Goal: Task Accomplishment & Management: Manage account settings

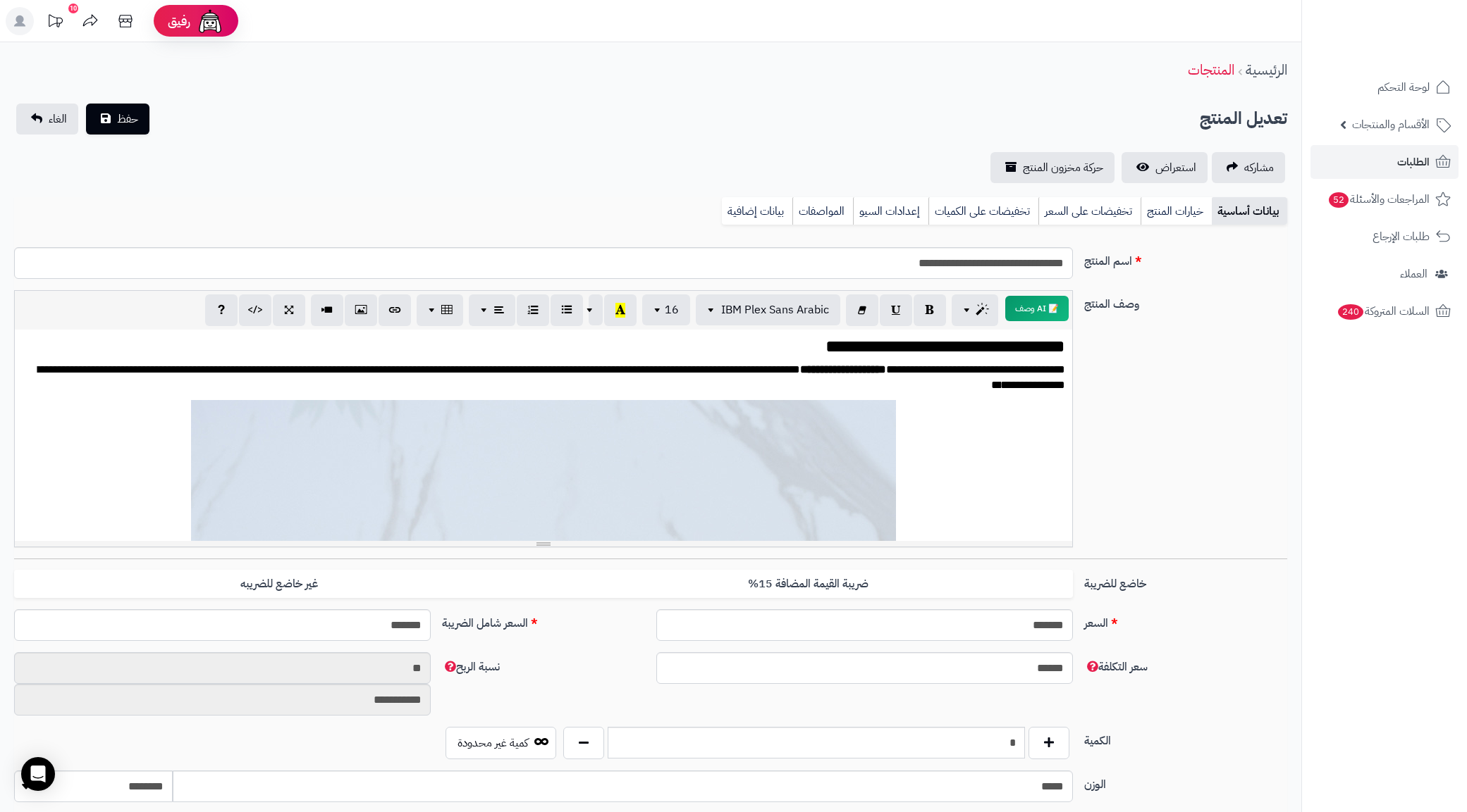
click at [1405, 244] on span "طلبات الإرجاع" at bounding box center [1401, 236] width 57 height 20
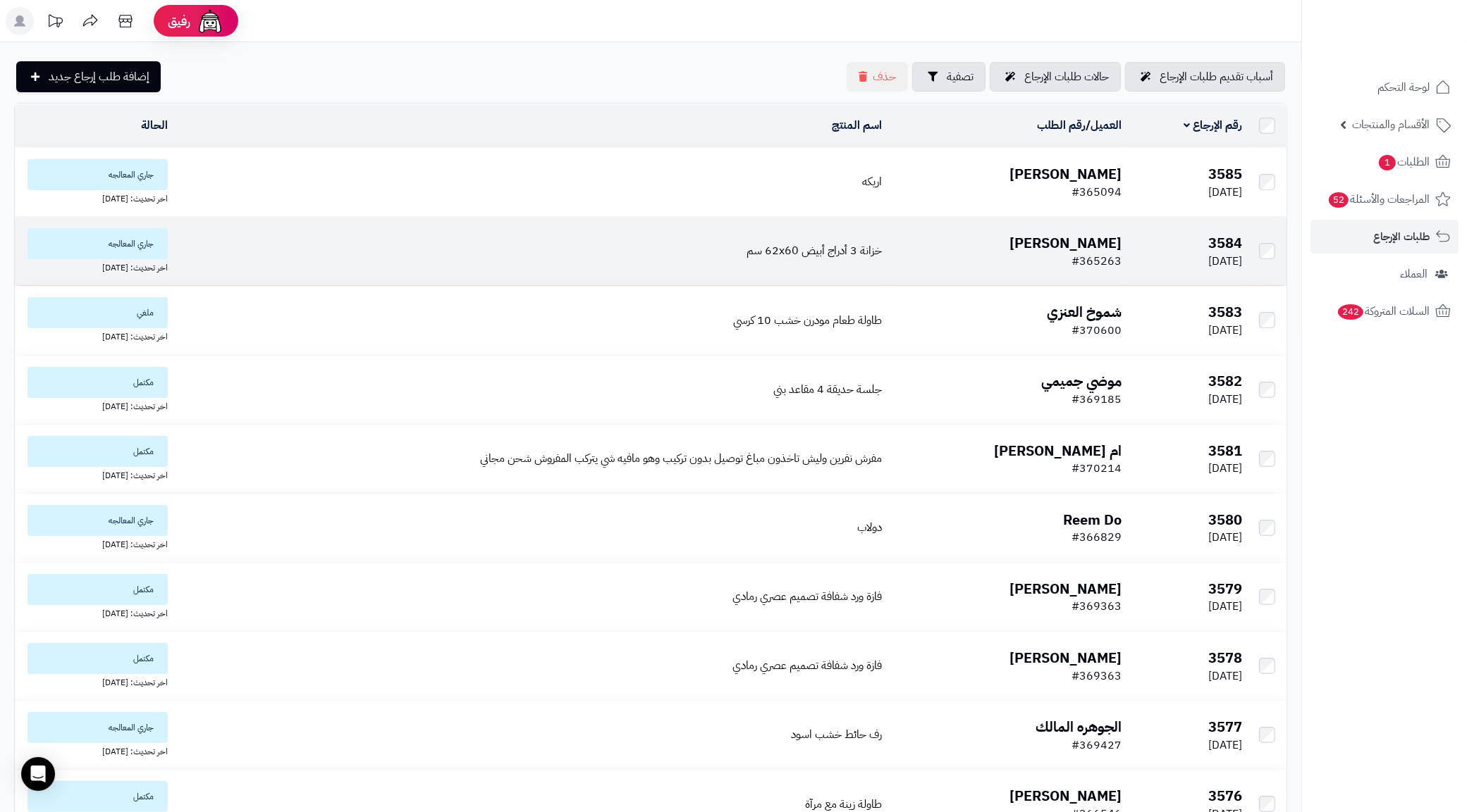
click at [1082, 257] on span "#365263" at bounding box center [1097, 261] width 50 height 17
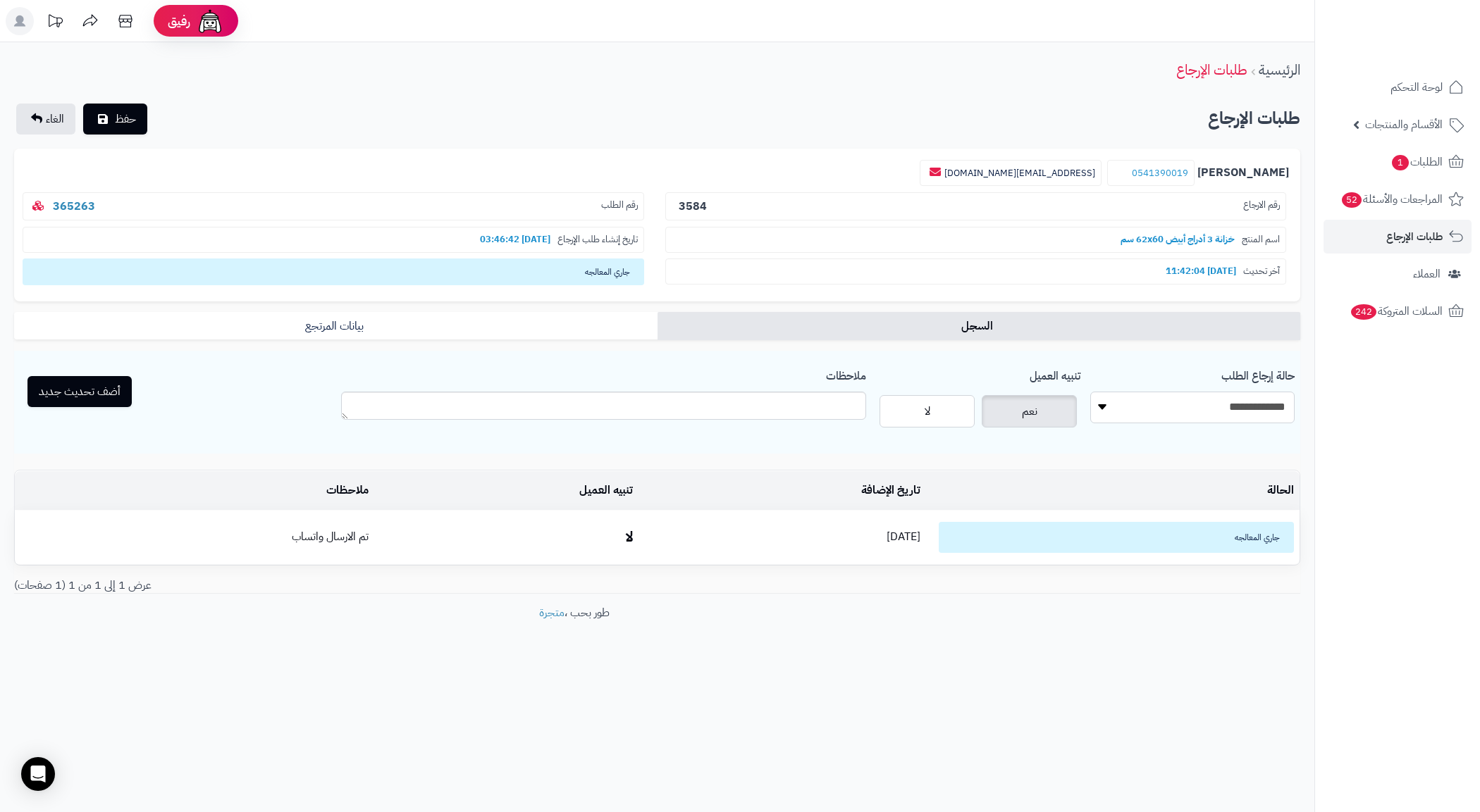
click at [1253, 414] on select "**********" at bounding box center [1193, 407] width 205 height 31
select select "*"
click at [1090, 392] on select "**********" at bounding box center [1193, 407] width 205 height 31
click at [83, 384] on button "أضف تحديث جديد" at bounding box center [80, 391] width 105 height 31
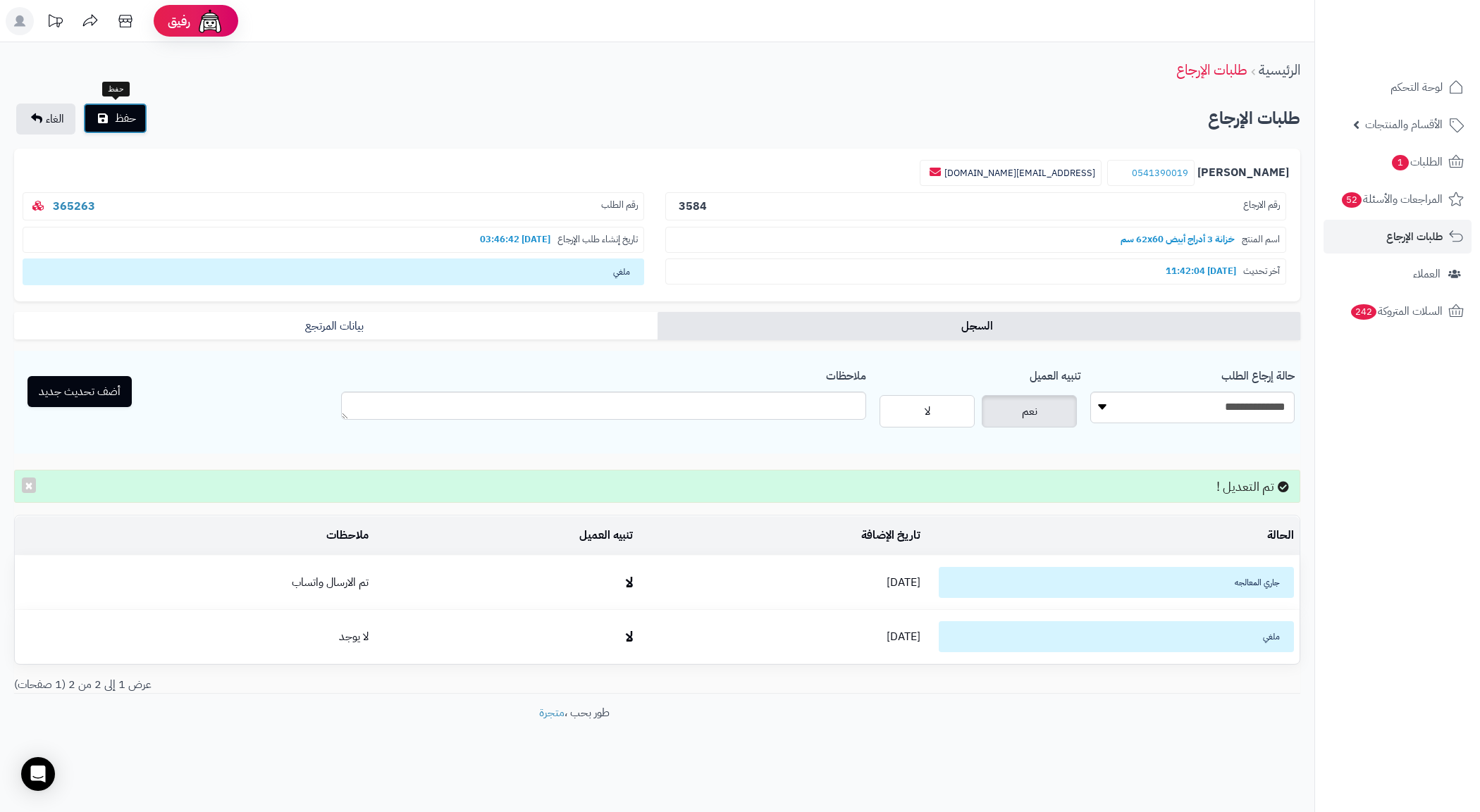
click at [113, 107] on button "حفظ" at bounding box center [116, 118] width 64 height 31
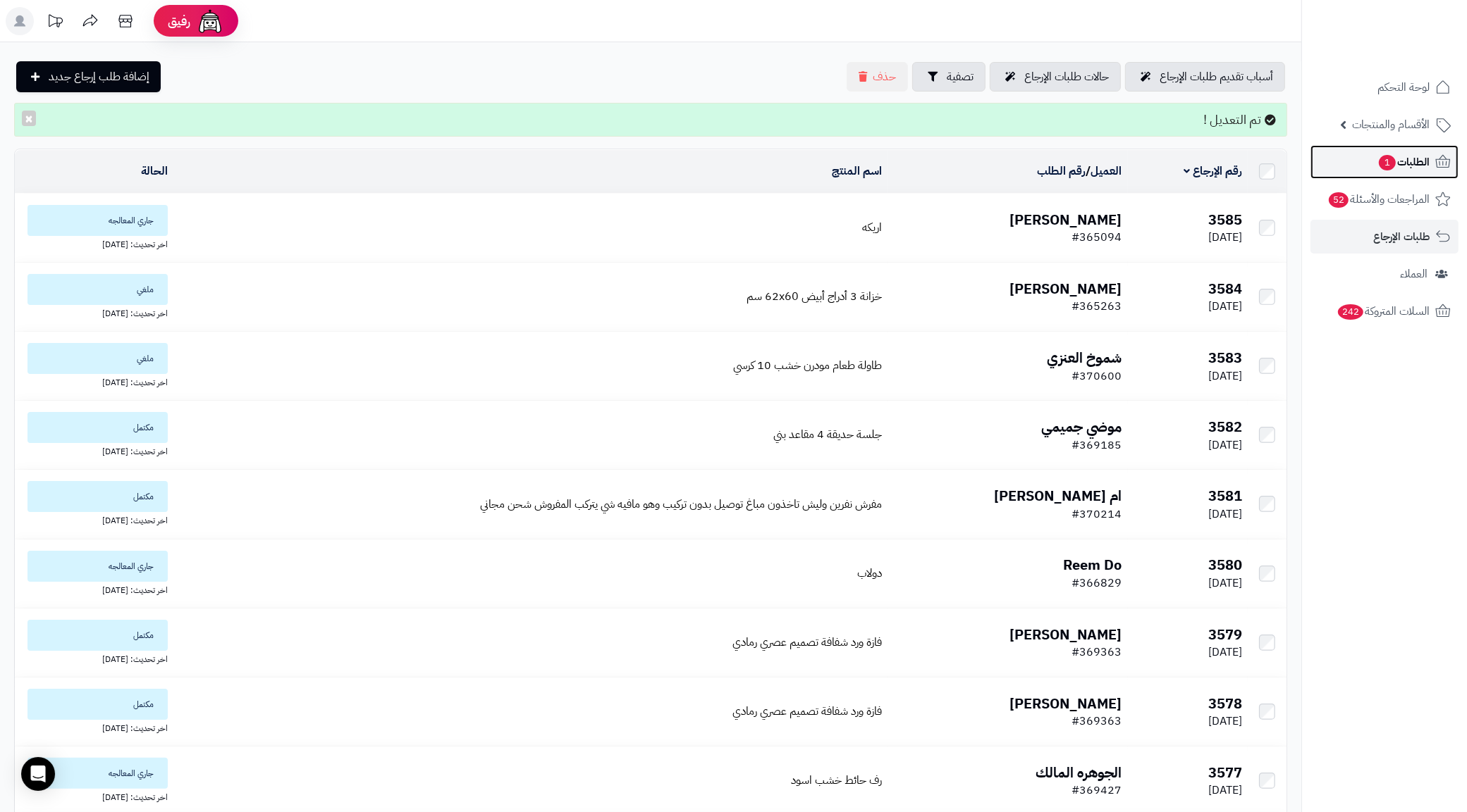
click at [1407, 155] on span "الطلبات 1" at bounding box center [1403, 162] width 52 height 20
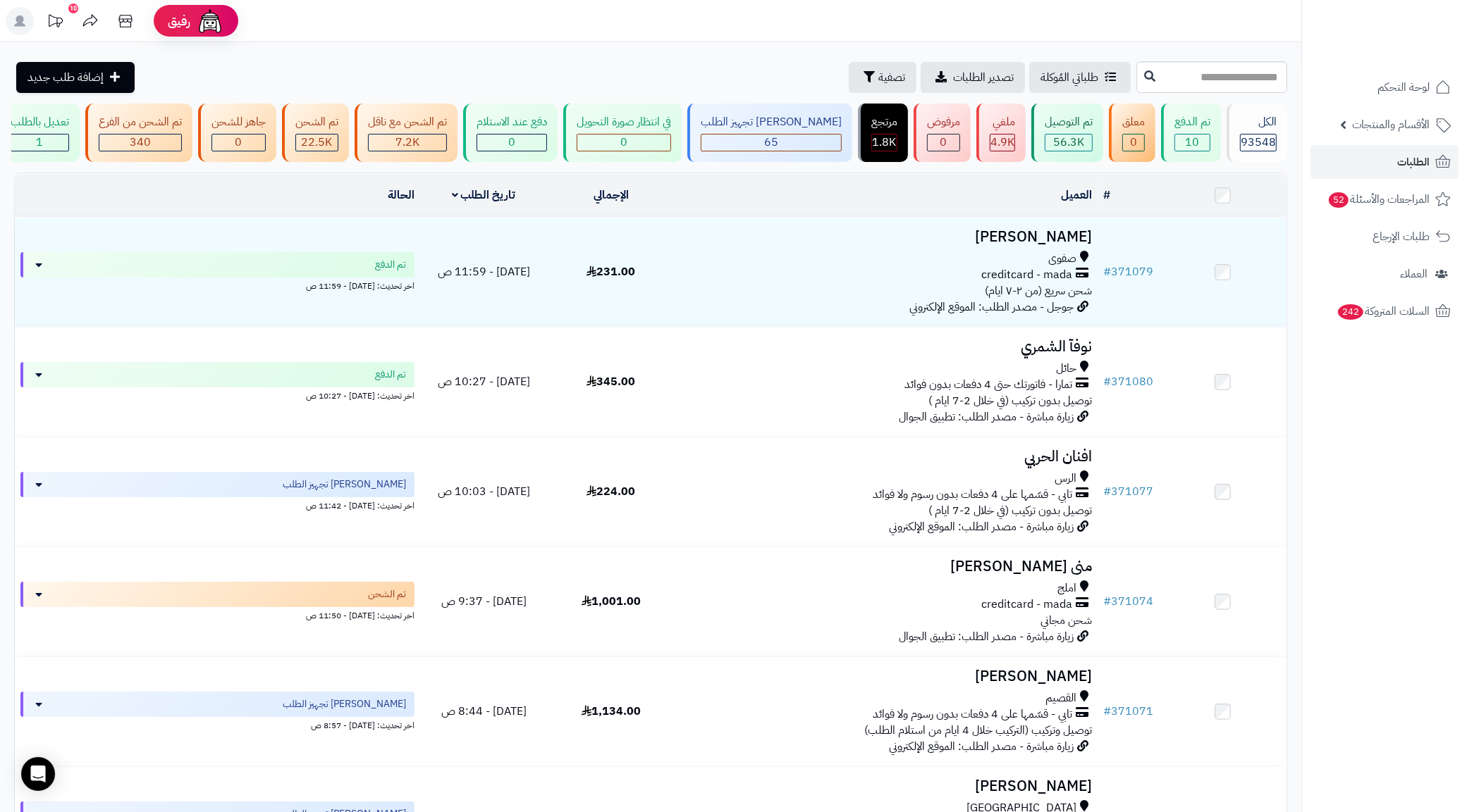
click at [1036, 45] on div "**********" at bounding box center [650, 721] width 1301 height 1357
click at [1394, 244] on span "طلبات الإرجاع" at bounding box center [1401, 236] width 56 height 20
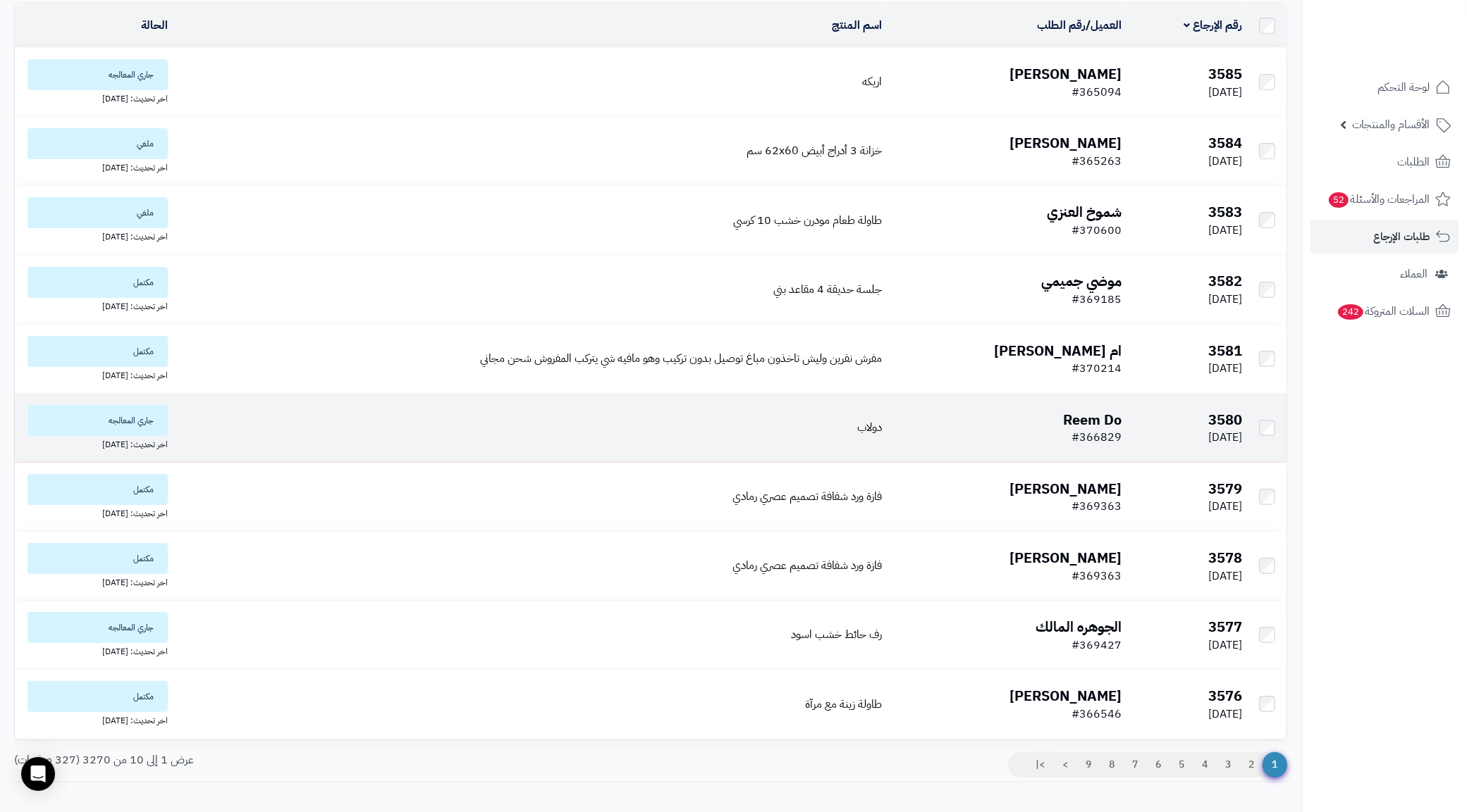
scroll to position [180, 0]
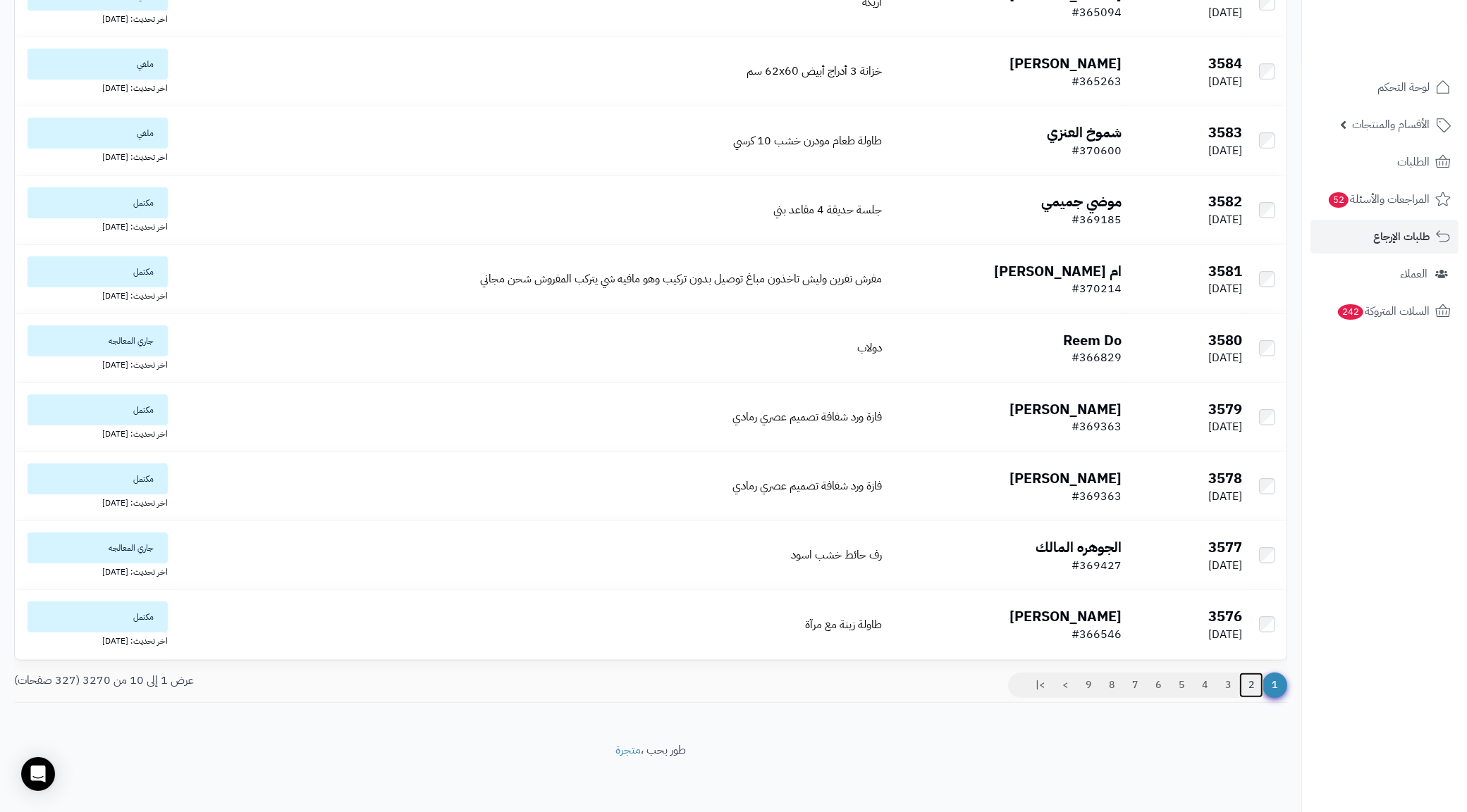
click at [1244, 682] on link "2" at bounding box center [1251, 685] width 24 height 26
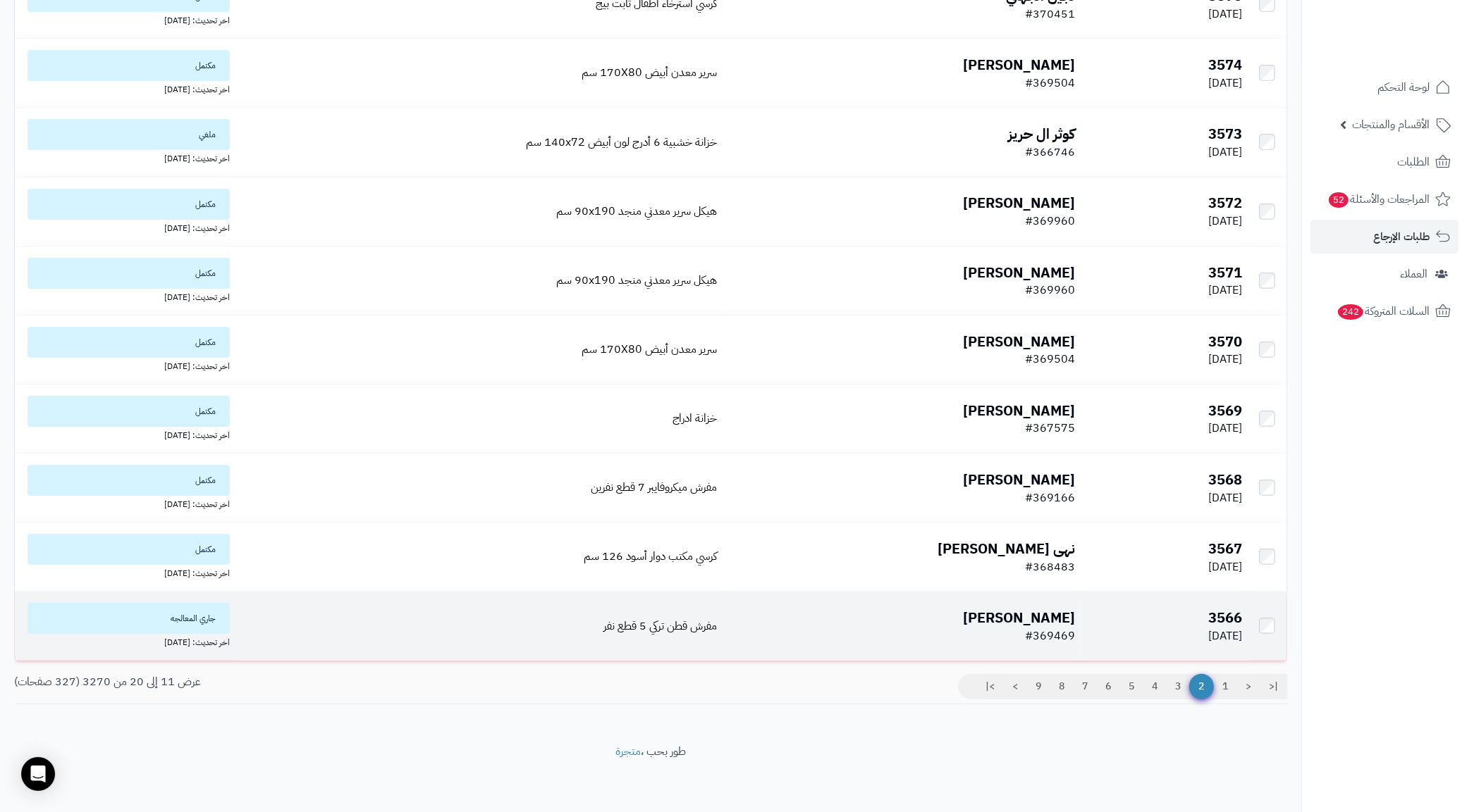
scroll to position [180, 0]
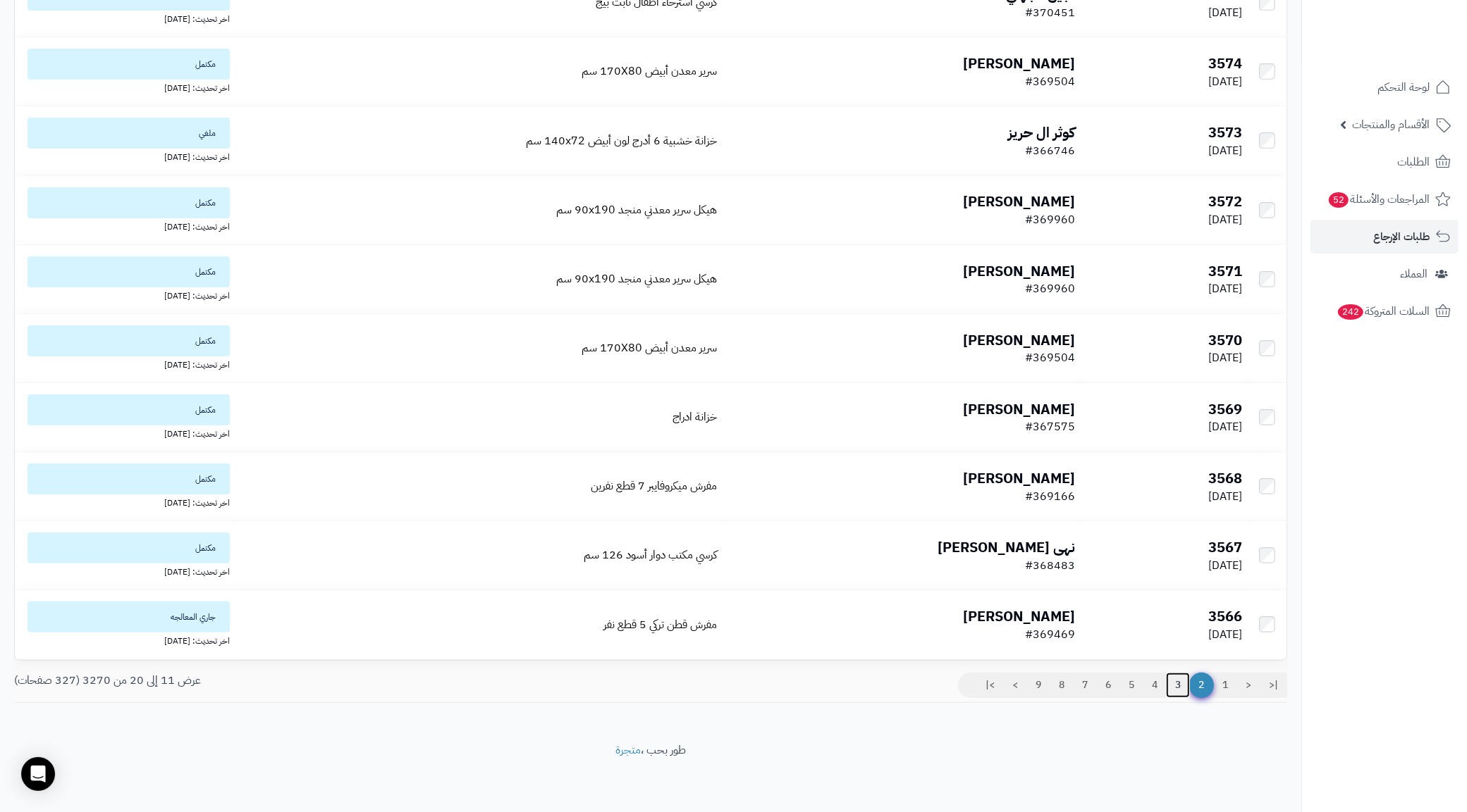
click at [1172, 687] on link "3" at bounding box center [1177, 685] width 24 height 26
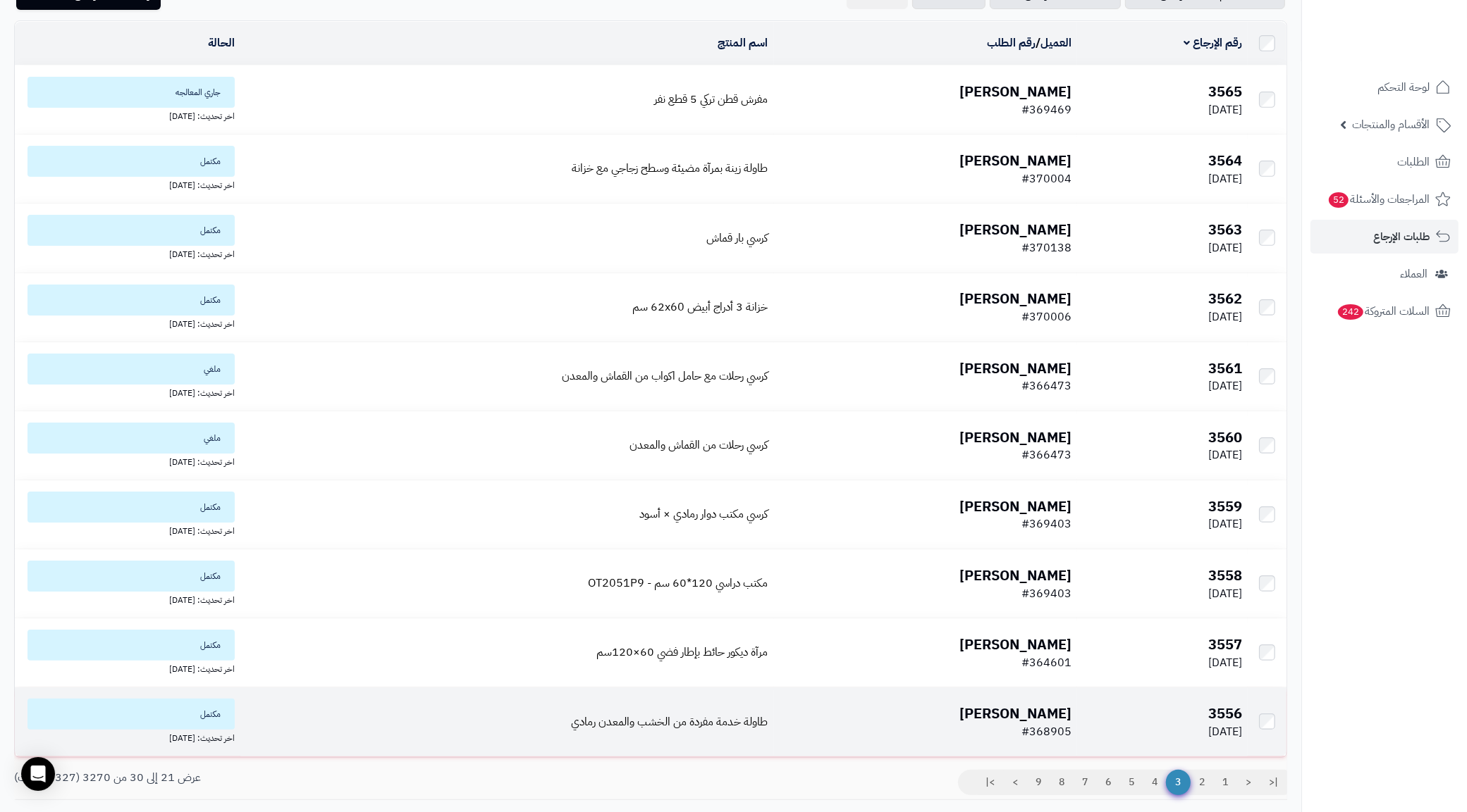
scroll to position [180, 0]
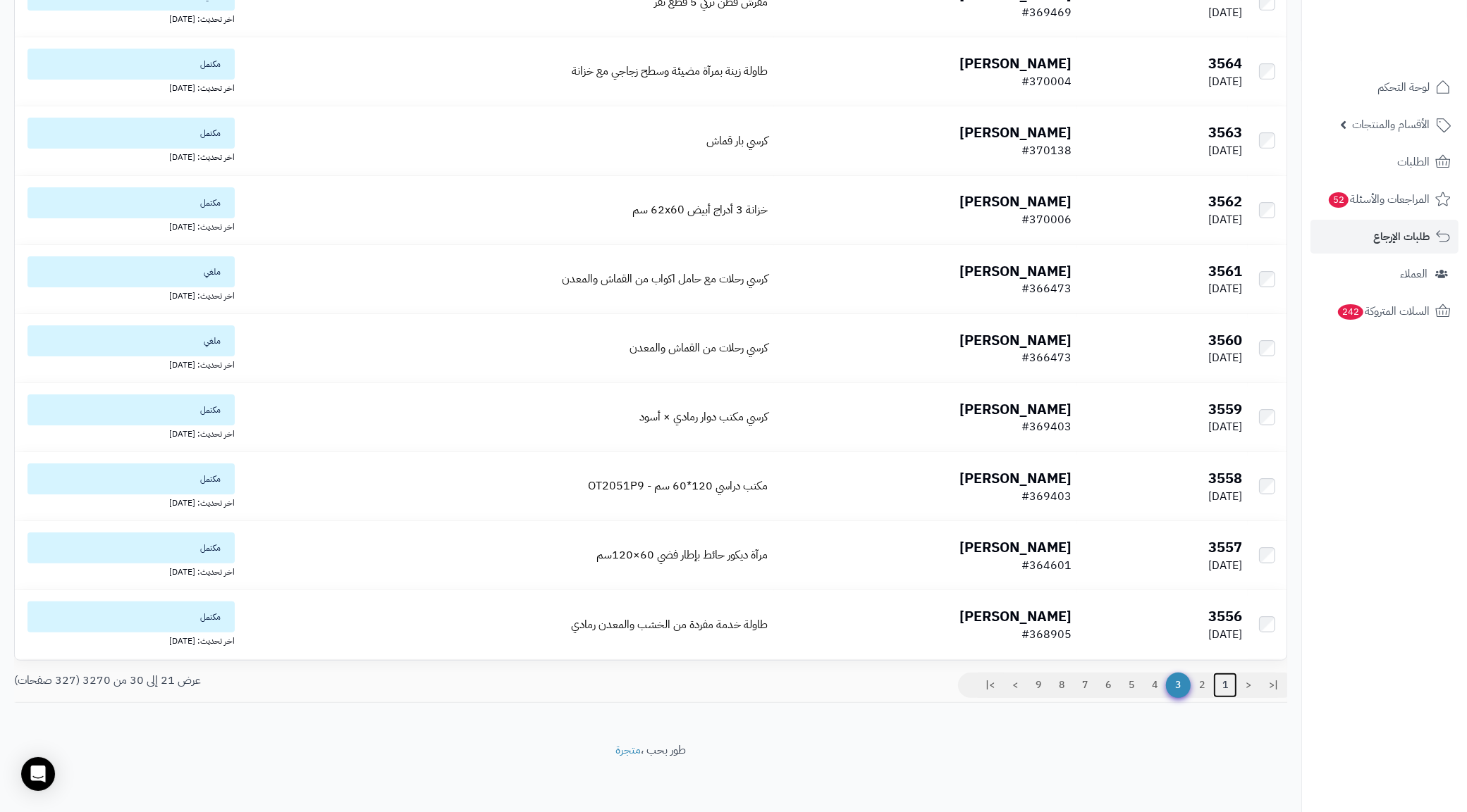
click at [1231, 691] on link "1" at bounding box center [1225, 685] width 24 height 26
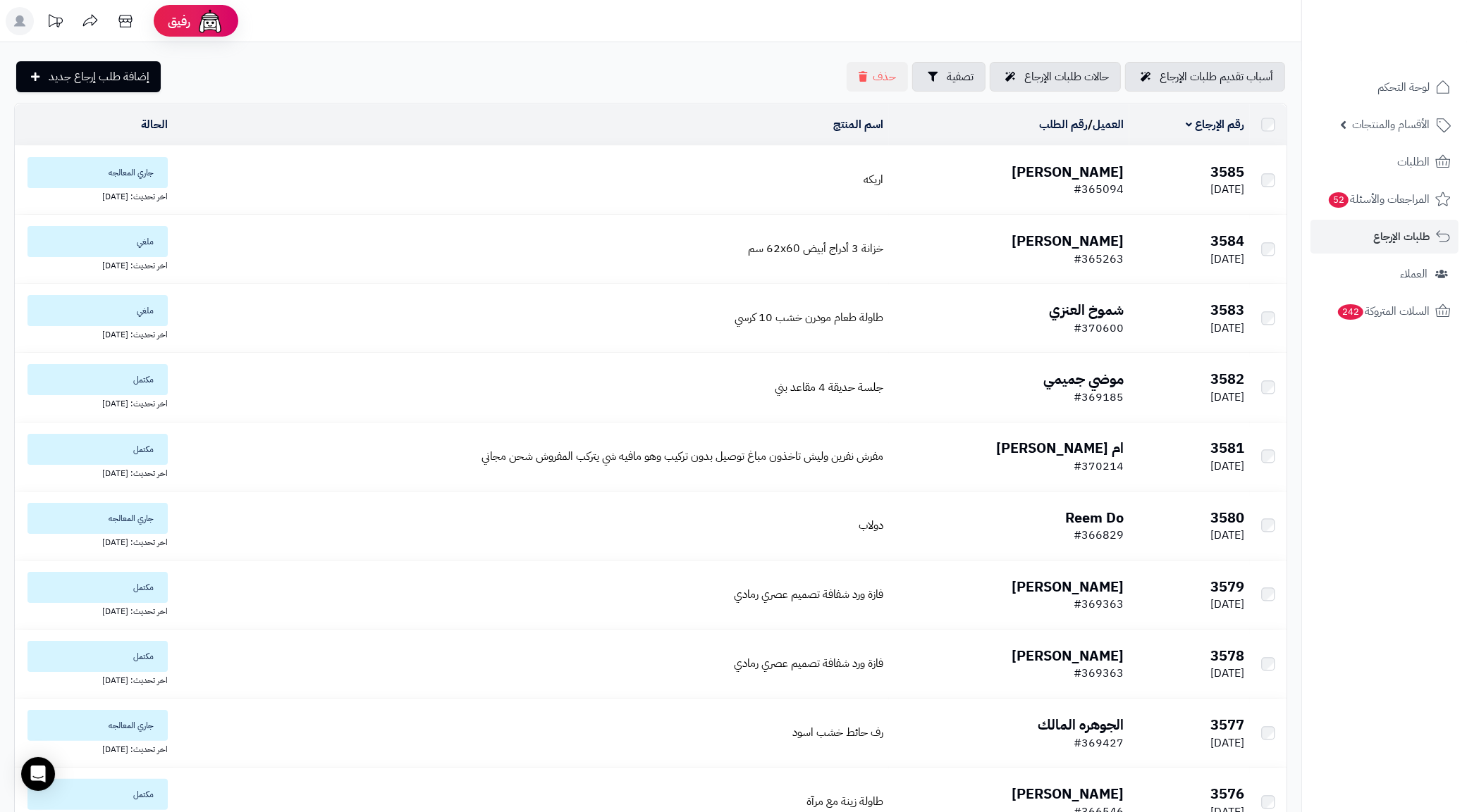
click at [1354, 595] on nav "لوحة التحكم الأقسام والمنتجات المنتجات الأقسام الماركات مواصفات المنتجات مواصفا…" at bounding box center [1384, 423] width 166 height 812
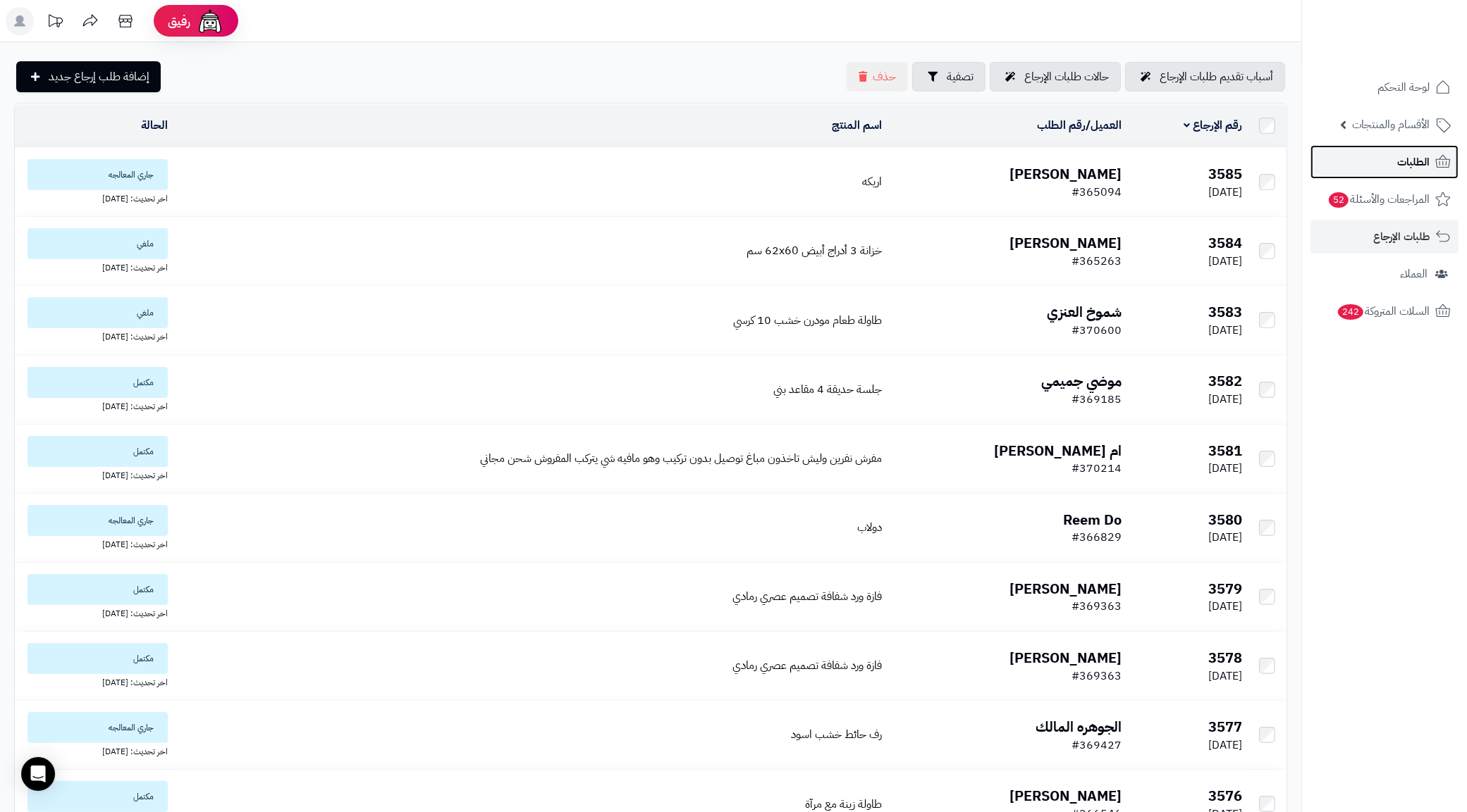
click at [1399, 150] on link "الطلبات" at bounding box center [1384, 162] width 148 height 34
click at [1398, 159] on span "الطلبات" at bounding box center [1413, 162] width 32 height 20
click at [700, 50] on div "**********" at bounding box center [650, 482] width 1301 height 880
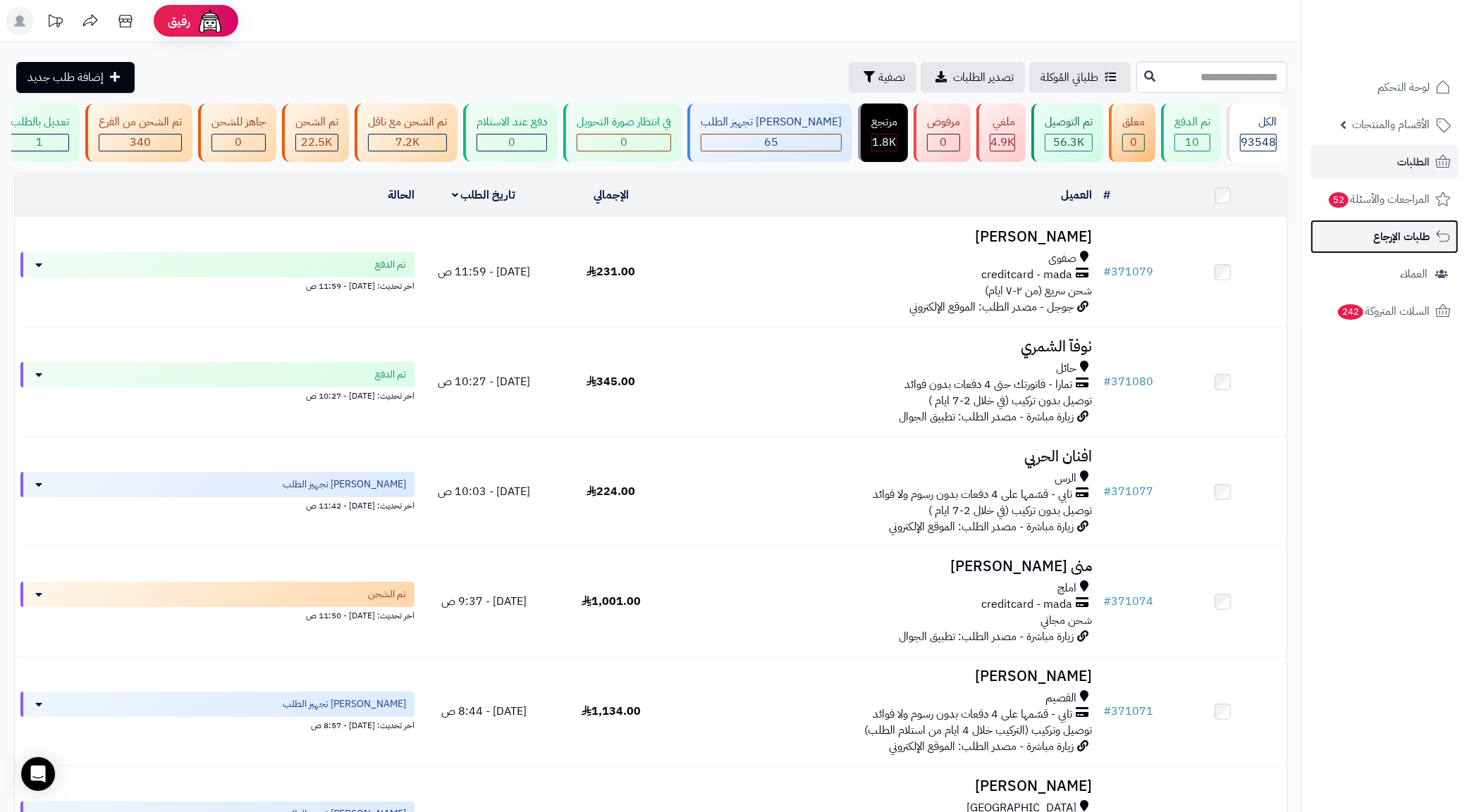
click at [1389, 224] on link "طلبات الإرجاع" at bounding box center [1384, 237] width 148 height 34
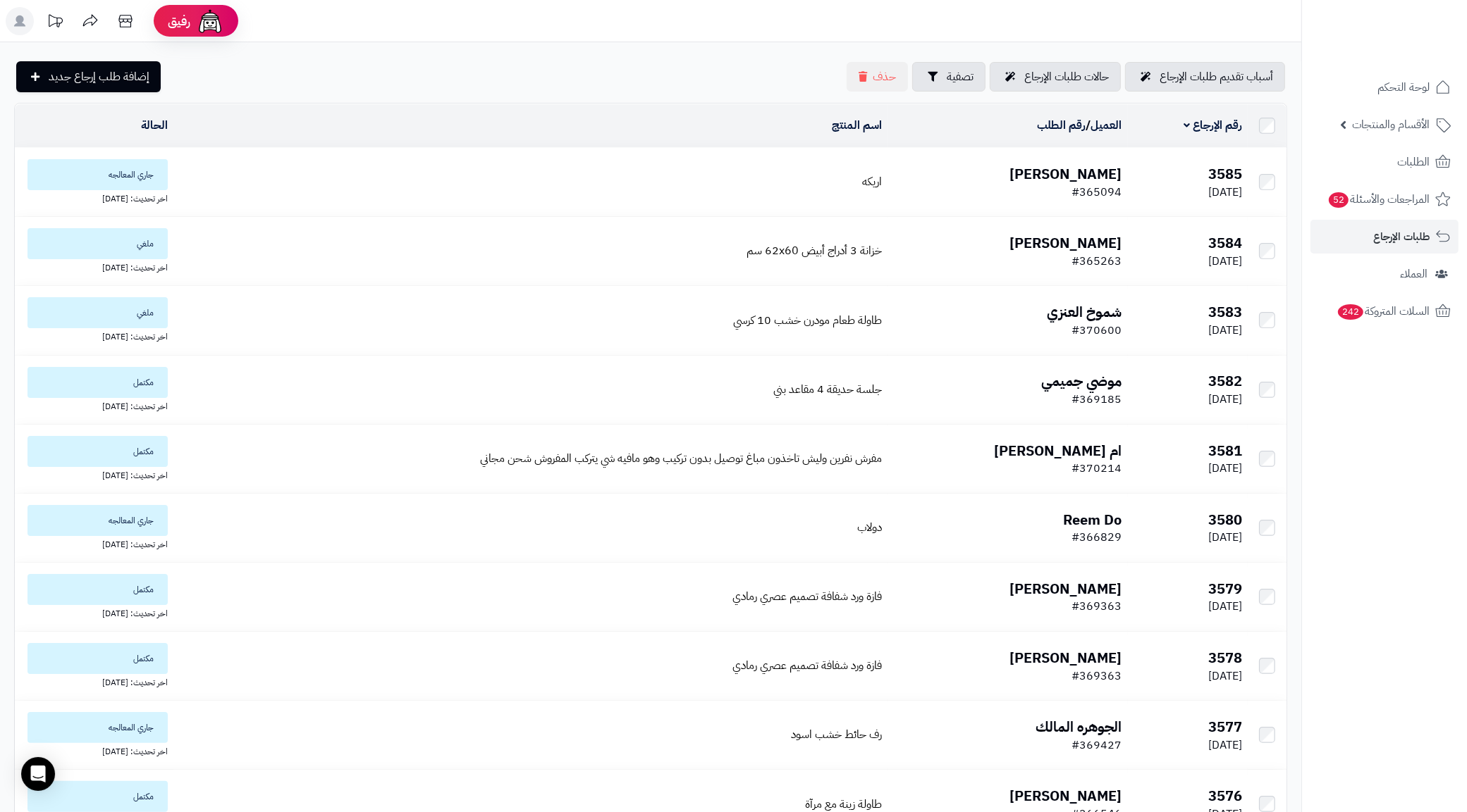
click at [1060, 178] on b "[PERSON_NAME]" at bounding box center [1066, 174] width 112 height 21
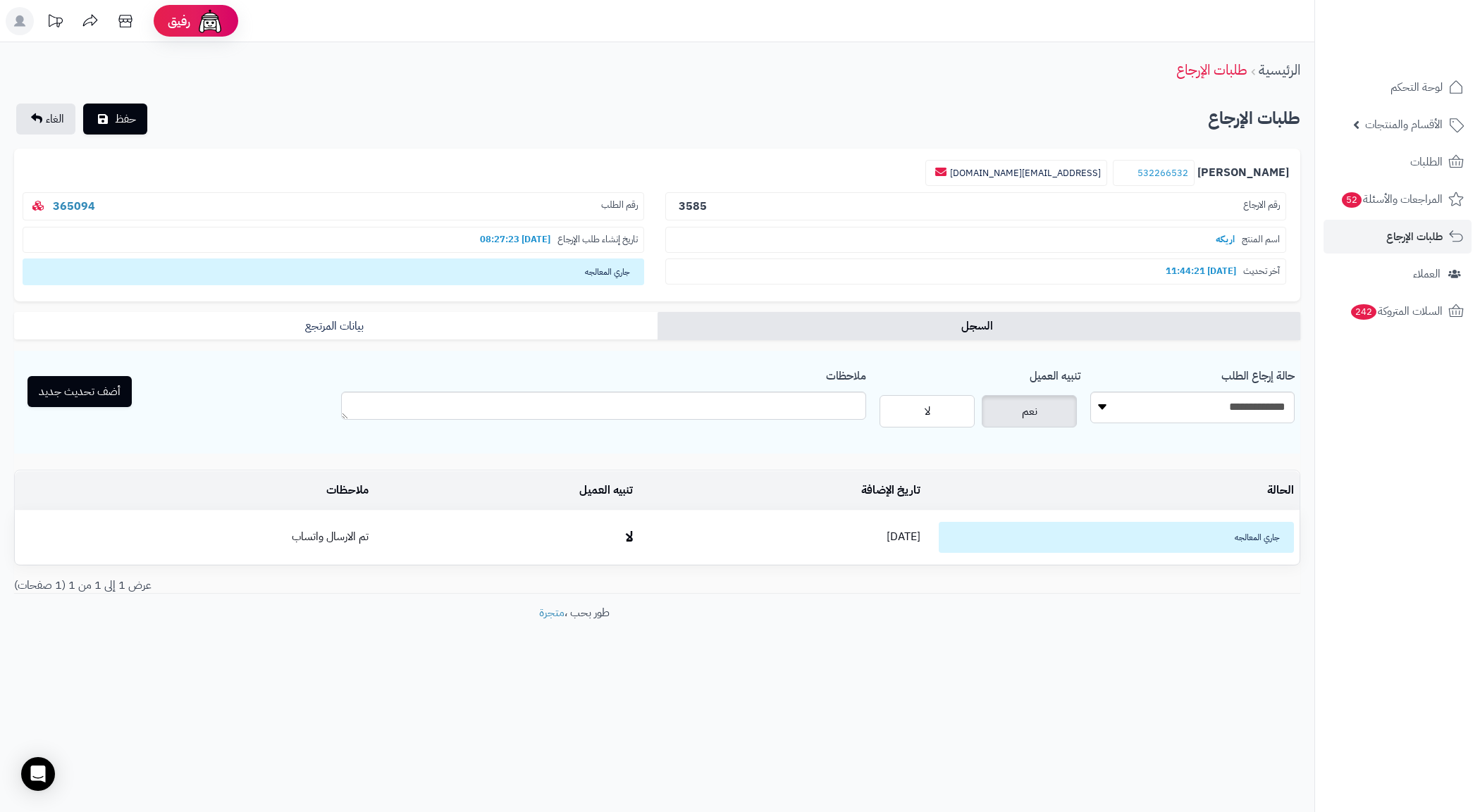
click at [165, 203] on p "رقم الطلب 365094" at bounding box center [333, 207] width 622 height 29
copy link "365094"
click at [1017, 627] on footer "طور بحب ، متجرة" at bounding box center [574, 640] width 1149 height 70
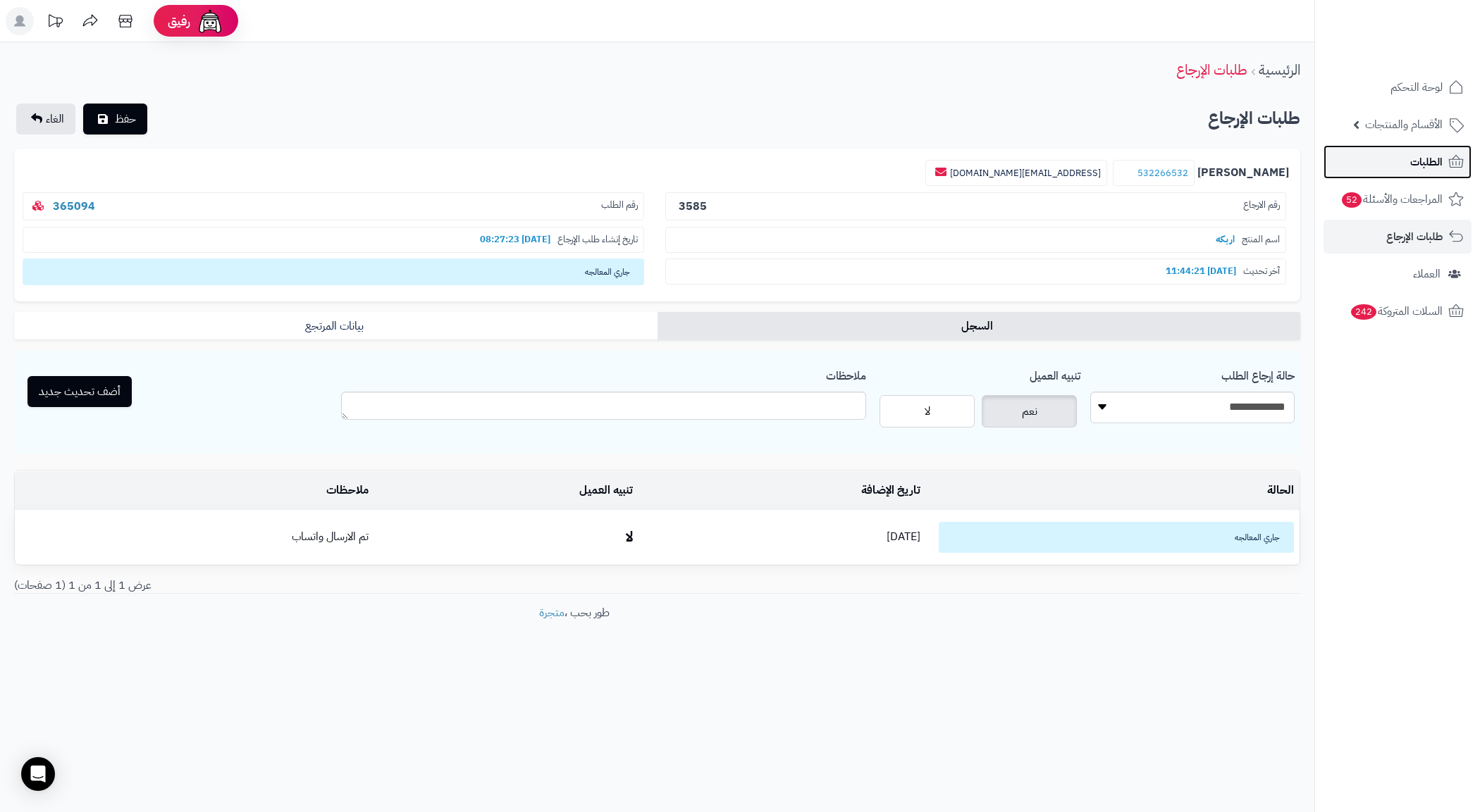
click at [1413, 153] on span "الطلبات" at bounding box center [1427, 162] width 32 height 20
